Goal: Download file/media

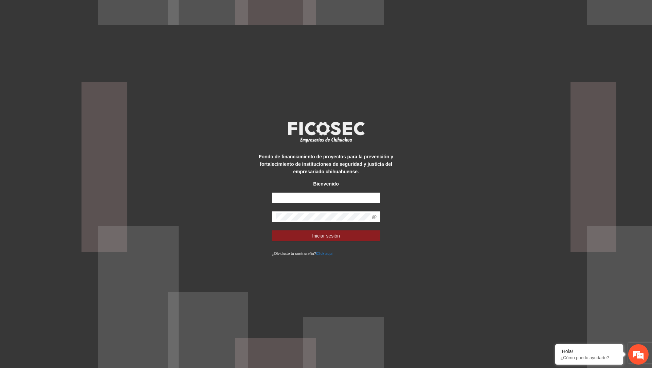
click at [332, 197] on input "text" at bounding box center [326, 197] width 109 height 11
type input "**********"
click at [272, 230] on button "Iniciar sesión" at bounding box center [326, 235] width 109 height 11
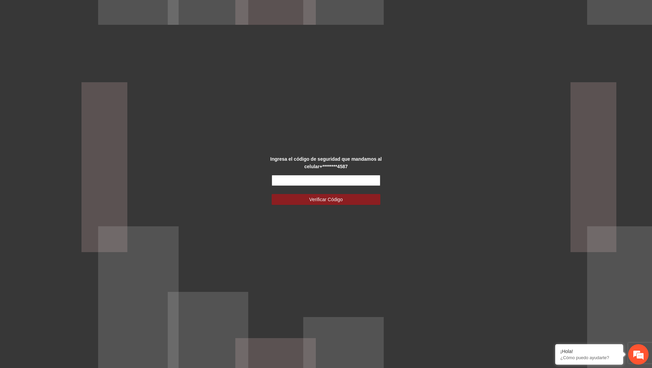
click at [284, 181] on input "text" at bounding box center [326, 180] width 109 height 11
type input "******"
click at [272, 194] on button "Verificar Código" at bounding box center [326, 199] width 109 height 11
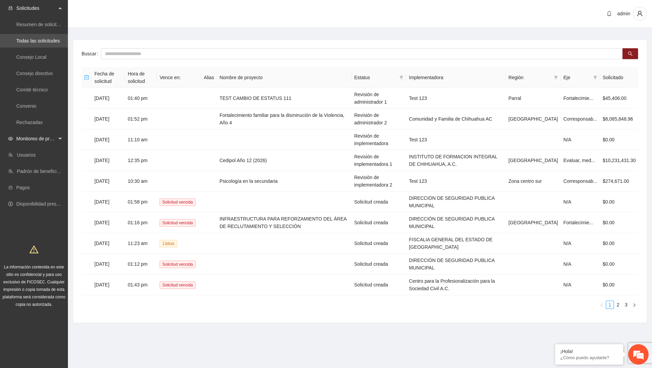
click at [47, 142] on span "Monitoreo de proyectos" at bounding box center [36, 139] width 40 height 14
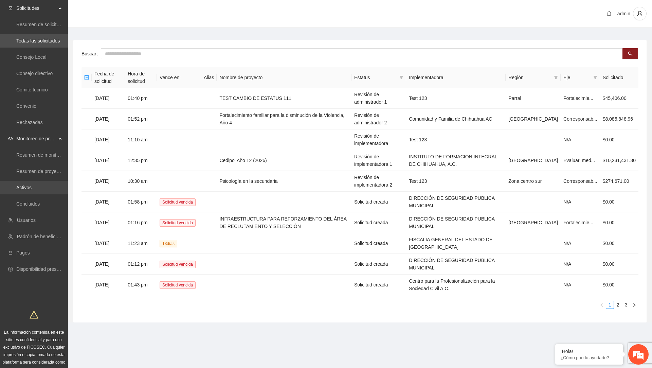
click at [32, 185] on link "Activos" at bounding box center [23, 187] width 15 height 5
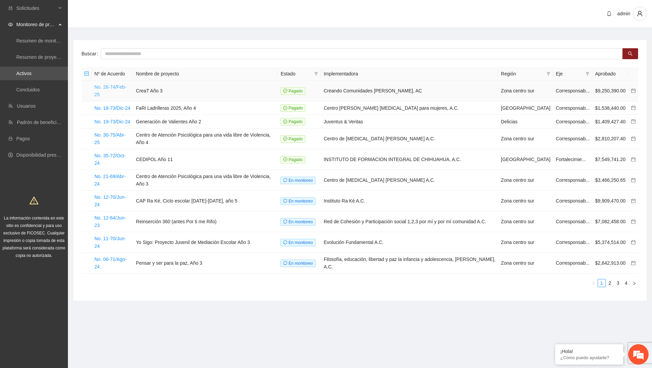
click at [125, 86] on link "No. 26-74/Feb-25" at bounding box center [110, 90] width 32 height 13
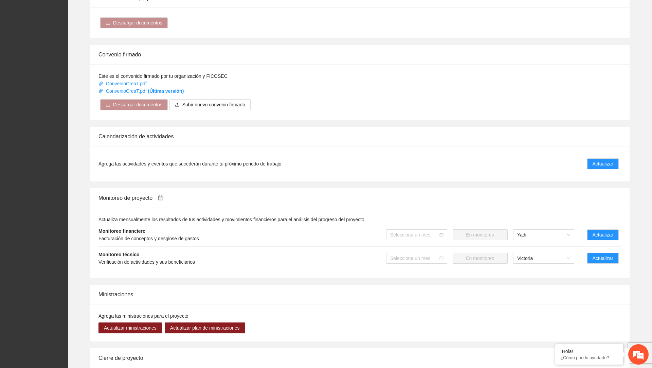
scroll to position [451, 0]
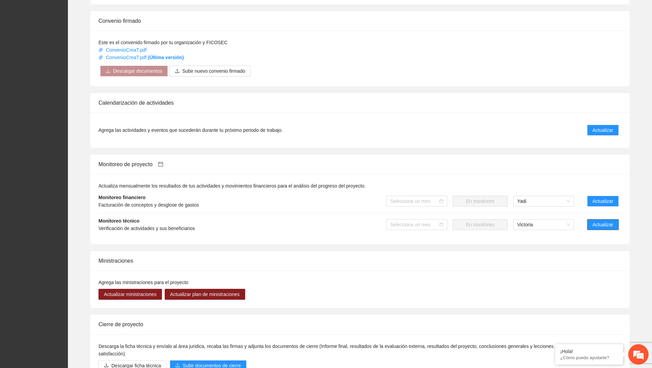
click at [595, 228] on span "Actualizar" at bounding box center [602, 224] width 21 height 7
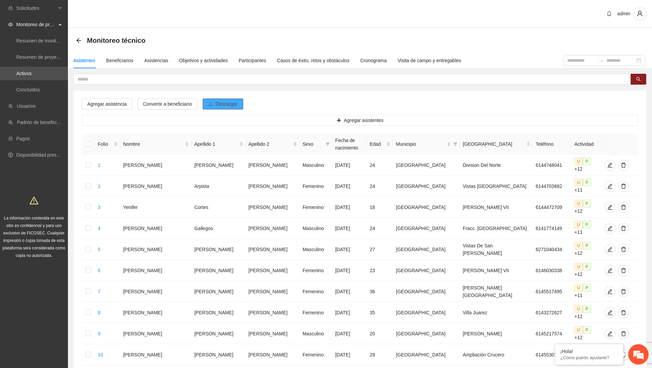
click at [222, 107] on span "Descargar" at bounding box center [227, 103] width 22 height 7
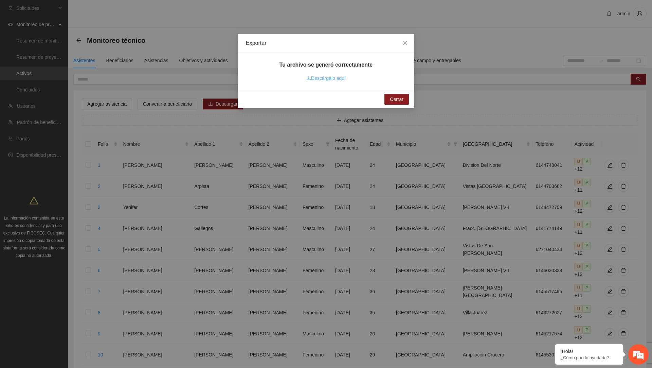
click at [335, 79] on link "Descárgalo aquí" at bounding box center [325, 77] width 39 height 5
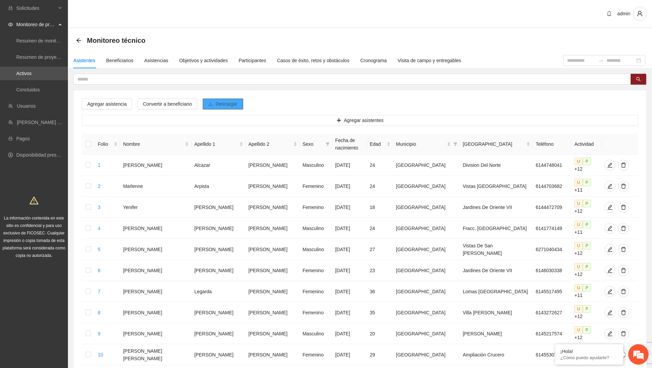
click at [223, 106] on span "Descargar" at bounding box center [227, 103] width 22 height 7
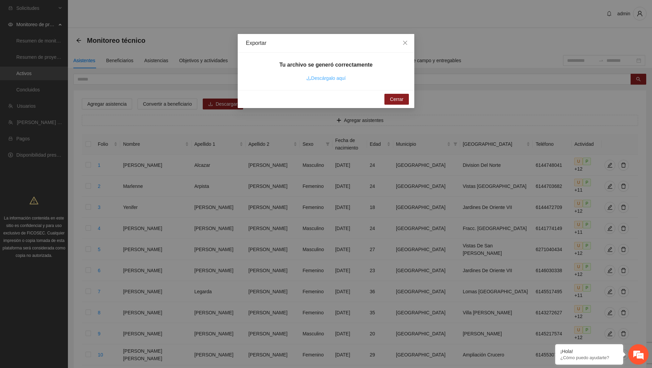
click at [326, 78] on link "Descárgalo aquí" at bounding box center [325, 77] width 39 height 5
